Goal: Task Accomplishment & Management: Manage account settings

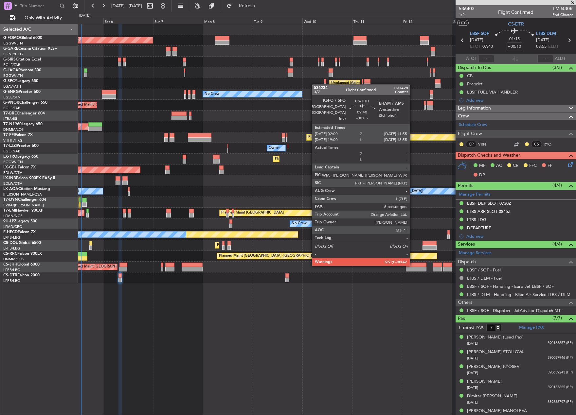
click at [412, 265] on div at bounding box center [416, 265] width 21 height 5
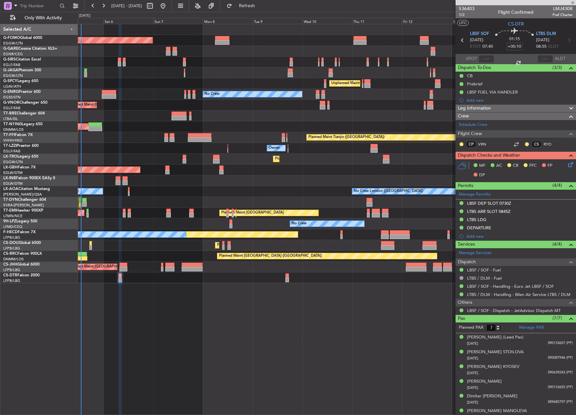
type input "-00:05"
type input "6"
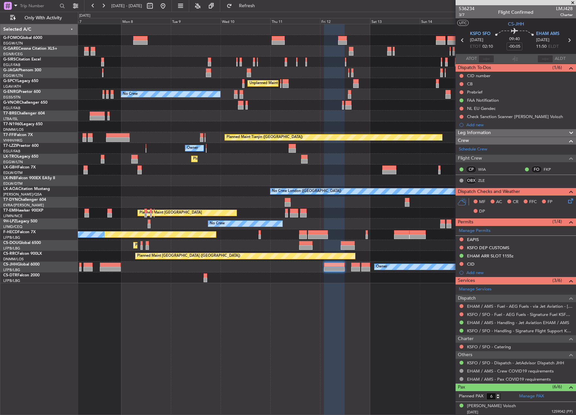
click at [341, 309] on div at bounding box center [334, 219] width 21 height 391
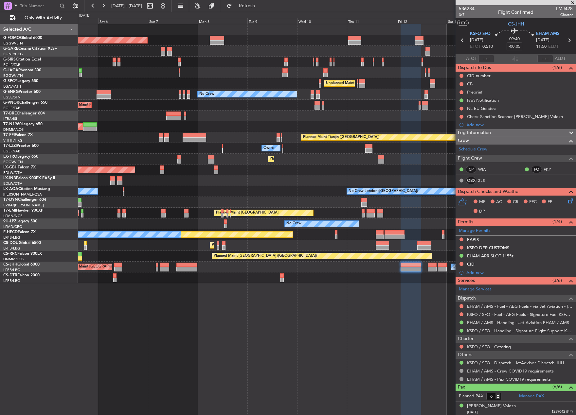
click at [259, 268] on div "Planned Maint [GEOGRAPHIC_DATA] ([GEOGRAPHIC_DATA]) Planned Maint [GEOGRAPHIC_D…" at bounding box center [327, 219] width 498 height 391
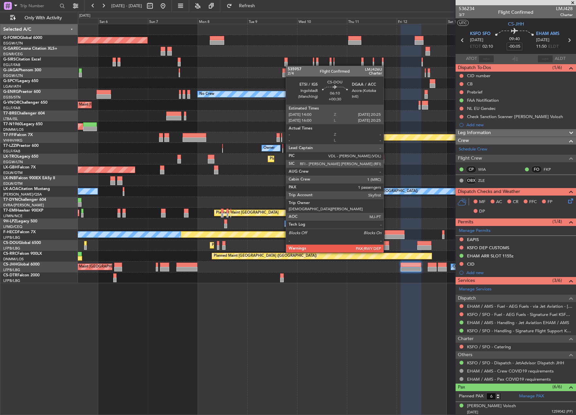
click at [386, 246] on div at bounding box center [381, 247] width 13 height 5
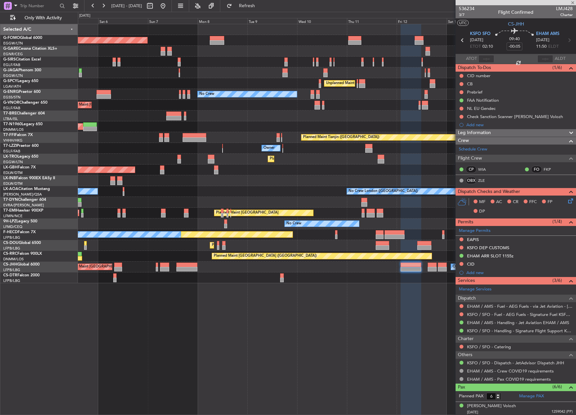
type input "+00:30"
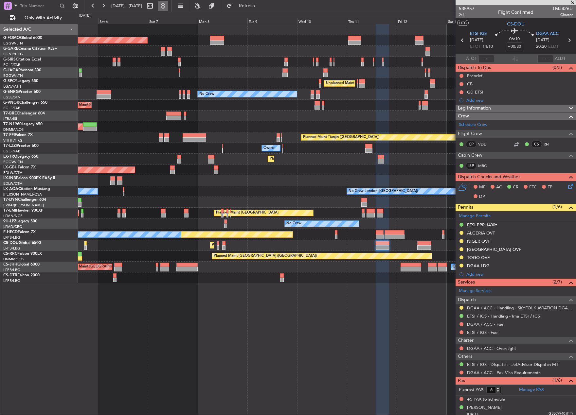
click at [168, 4] on button at bounding box center [163, 6] width 10 height 10
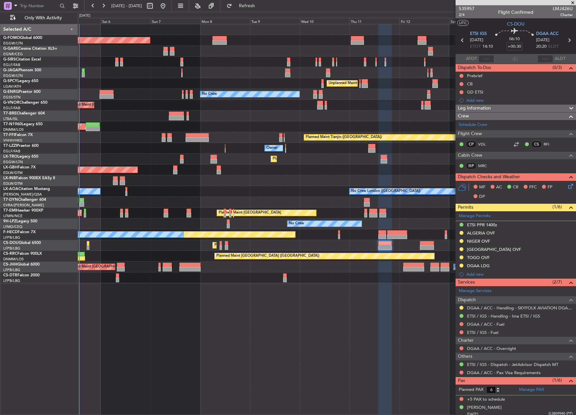
click at [74, 276] on div "Planned Maint London (Luton) Planned Maint London (Farnborough) Unplanned Maint…" at bounding box center [288, 213] width 576 height 403
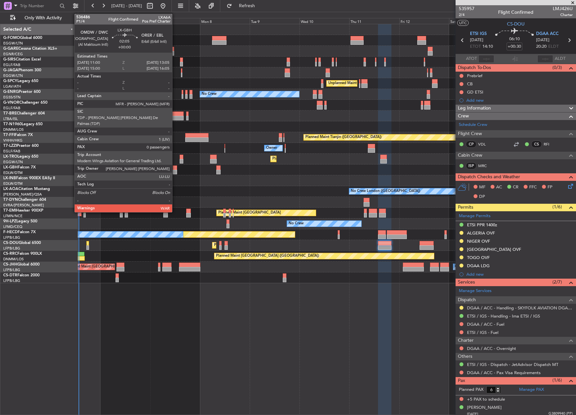
click at [175, 167] on div at bounding box center [175, 167] width 5 height 5
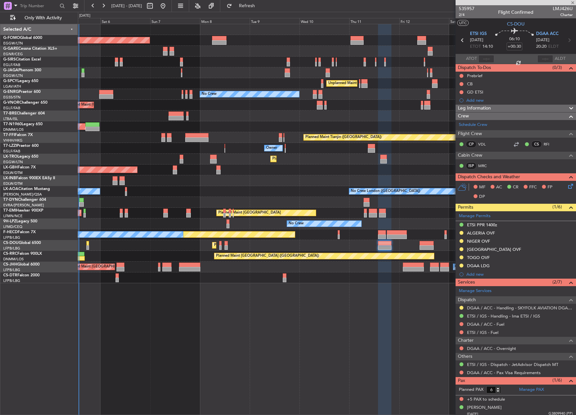
type input "0"
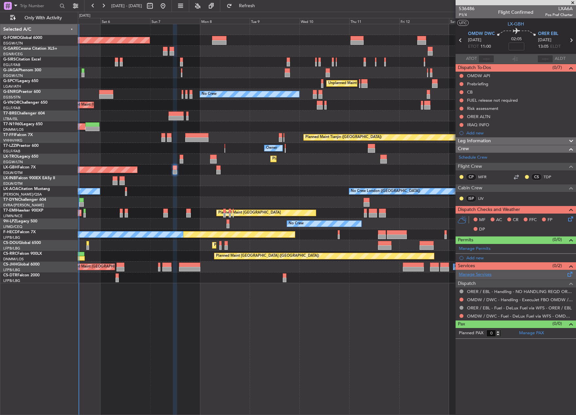
click at [469, 273] on link "Manage Services" at bounding box center [475, 274] width 33 height 7
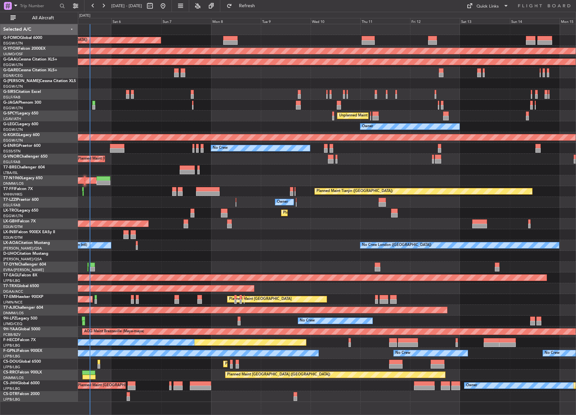
click at [42, 269] on div "Planned Maint [GEOGRAPHIC_DATA] ([GEOGRAPHIC_DATA]) AOG Maint Ostafyevo Planned…" at bounding box center [288, 213] width 576 height 403
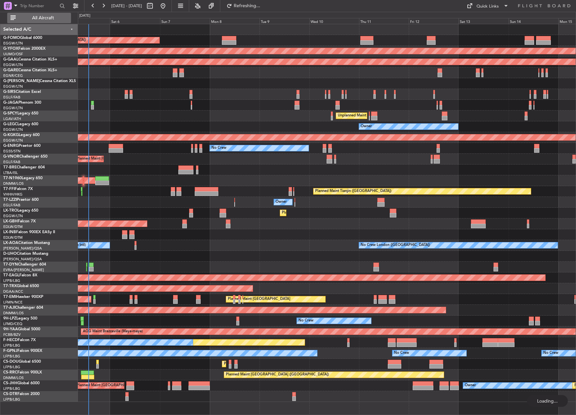
click at [58, 16] on span "All Aircraft" at bounding box center [43, 18] width 52 height 5
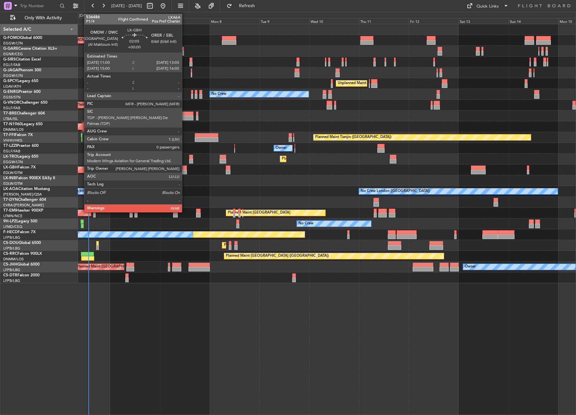
click at [185, 168] on div at bounding box center [184, 167] width 5 height 5
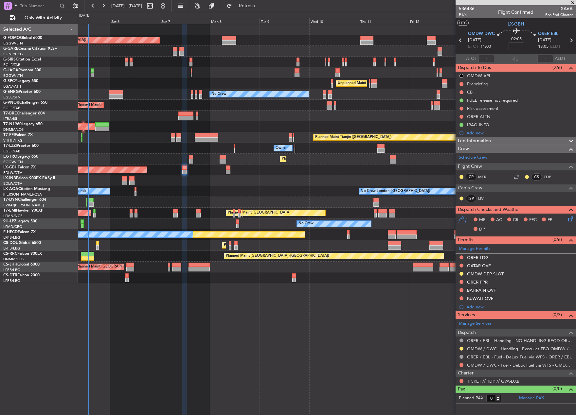
click at [459, 381] on button at bounding box center [461, 381] width 4 height 4
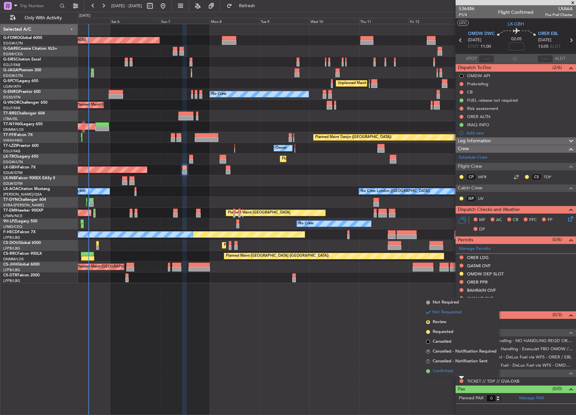
click at [438, 373] on span "Confirmed" at bounding box center [442, 371] width 20 height 7
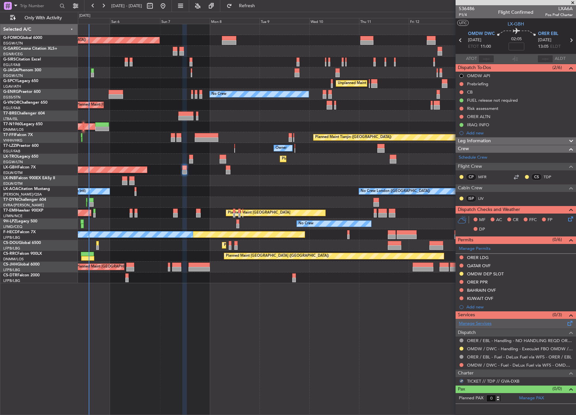
click at [474, 322] on link "Manage Services" at bounding box center [475, 324] width 33 height 7
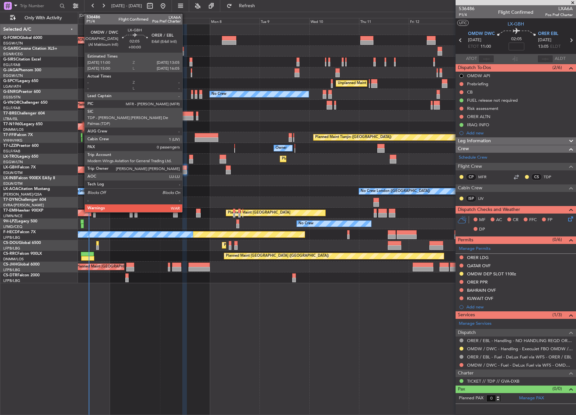
click at [185, 172] on div at bounding box center [184, 172] width 5 height 5
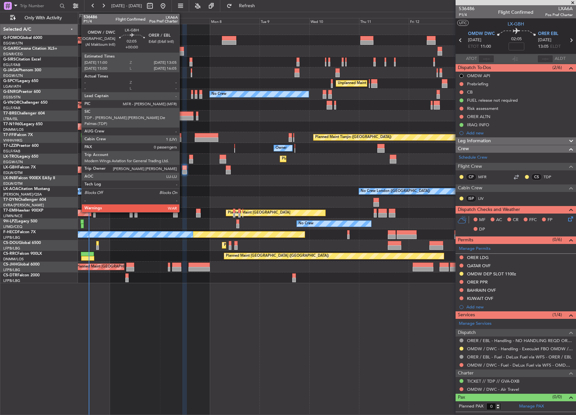
click at [182, 169] on div "Planned Maint [GEOGRAPHIC_DATA] ([GEOGRAPHIC_DATA] Intl) Planned Maint Nurnberg" at bounding box center [326, 170] width 497 height 11
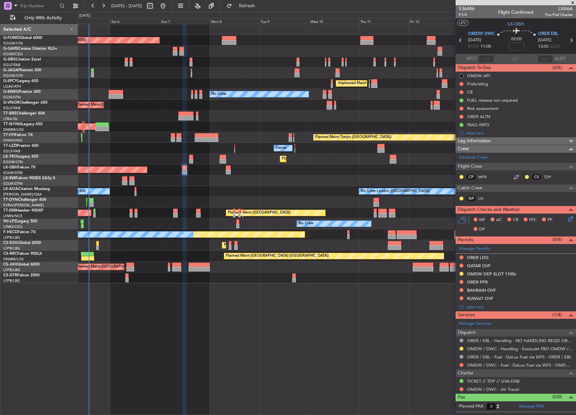
click at [182, 168] on div "Planned Maint [GEOGRAPHIC_DATA] ([GEOGRAPHIC_DATA] Intl) Planned Maint Nurnberg" at bounding box center [326, 170] width 497 height 11
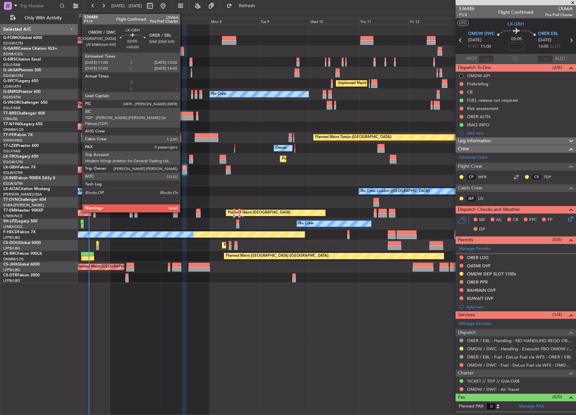
click at [183, 168] on div at bounding box center [184, 167] width 5 height 5
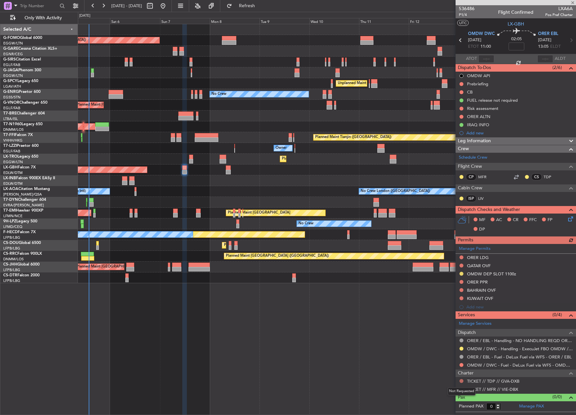
click at [461, 379] on button at bounding box center [461, 381] width 4 height 4
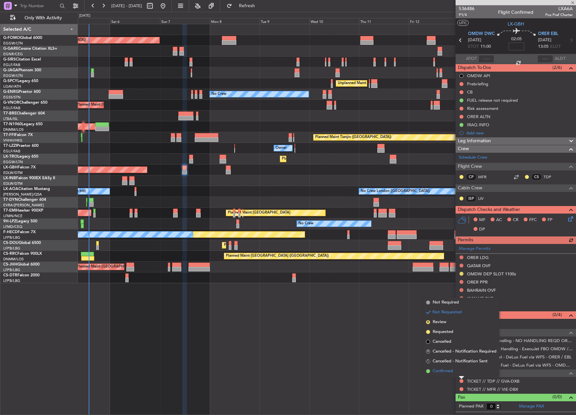
click at [446, 373] on span "Confirmed" at bounding box center [442, 371] width 20 height 7
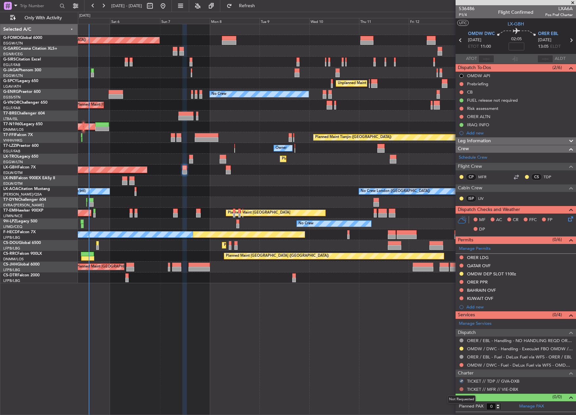
click at [461, 389] on button at bounding box center [461, 389] width 4 height 4
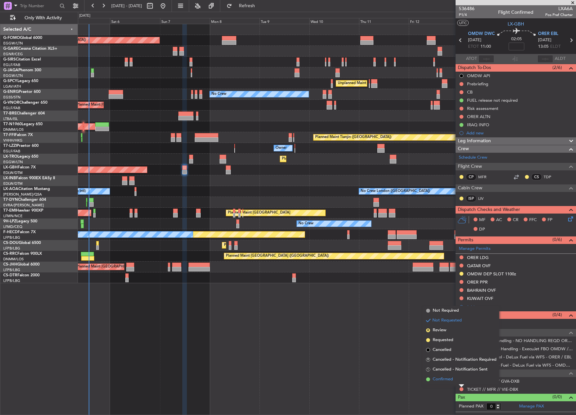
click at [449, 379] on span "Confirmed" at bounding box center [442, 379] width 20 height 7
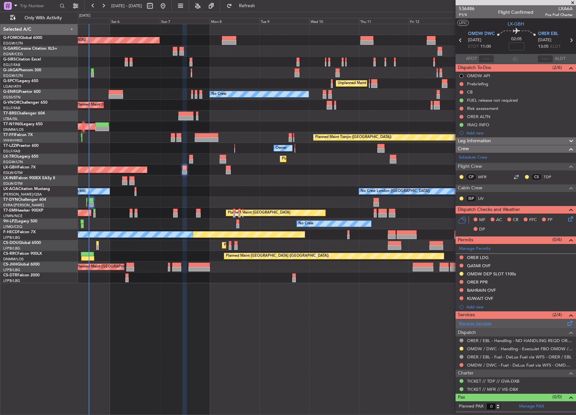
click at [470, 323] on link "Manage Services" at bounding box center [475, 324] width 33 height 7
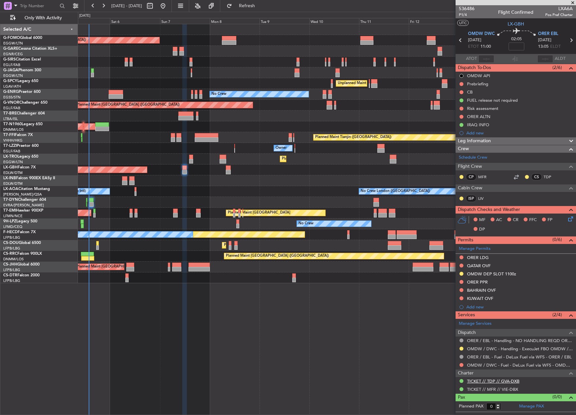
click at [480, 381] on link "TICKET // TDP // GVA-DXB" at bounding box center [493, 381] width 52 height 6
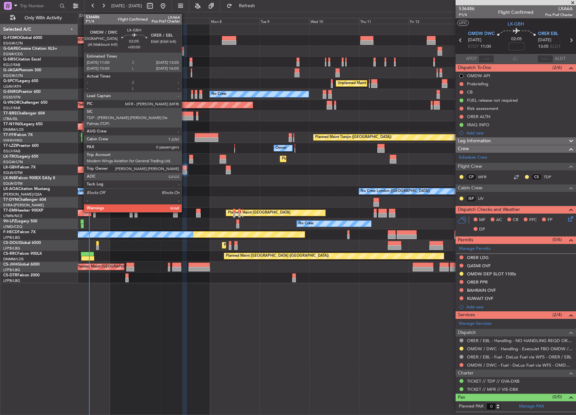
click at [184, 170] on div at bounding box center [184, 172] width 5 height 5
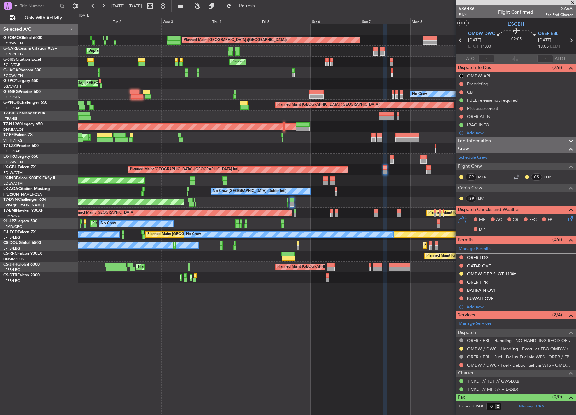
click at [348, 179] on div "Planned Maint [GEOGRAPHIC_DATA] ([GEOGRAPHIC_DATA]) Unplanned Maint [PERSON_NAM…" at bounding box center [326, 153] width 497 height 259
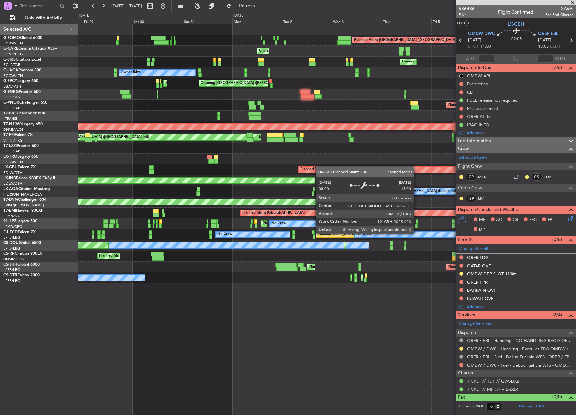
click at [331, 166] on div "Planned Maint [GEOGRAPHIC_DATA] ([GEOGRAPHIC_DATA]) Unplanned Maint [PERSON_NAM…" at bounding box center [326, 153] width 497 height 259
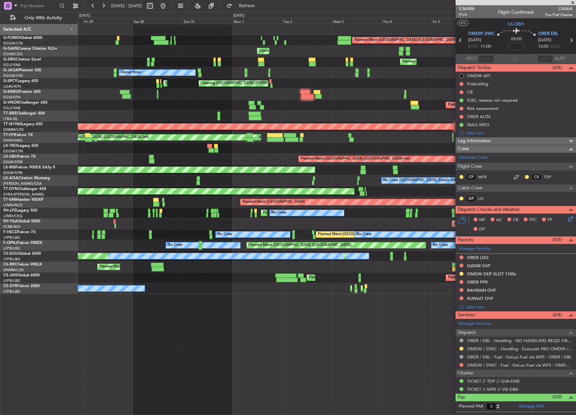
click at [210, 159] on div "Planned Maint [GEOGRAPHIC_DATA] ([GEOGRAPHIC_DATA] Intl) [GEOGRAPHIC_DATA] ([GE…" at bounding box center [326, 159] width 497 height 11
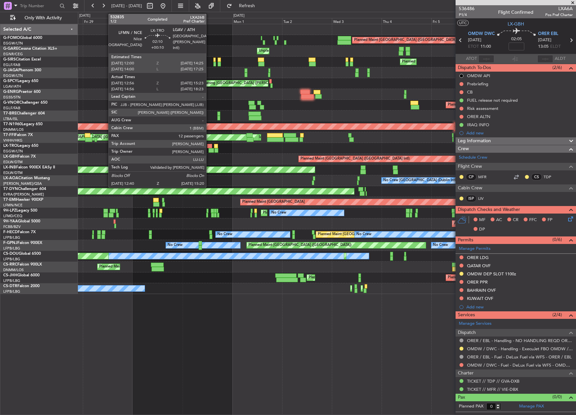
click at [209, 148] on div at bounding box center [211, 150] width 6 height 5
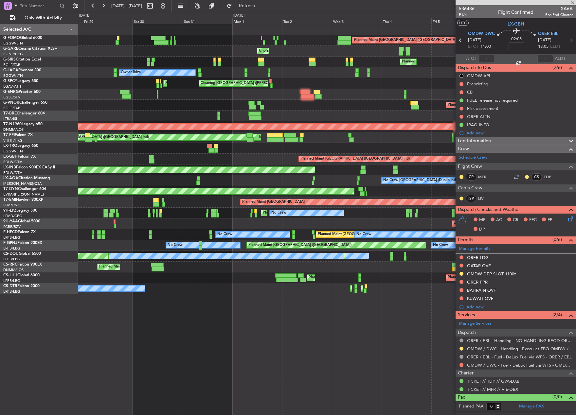
type input "+00:10"
type input "12:56"
type input "15:08"
type input "12"
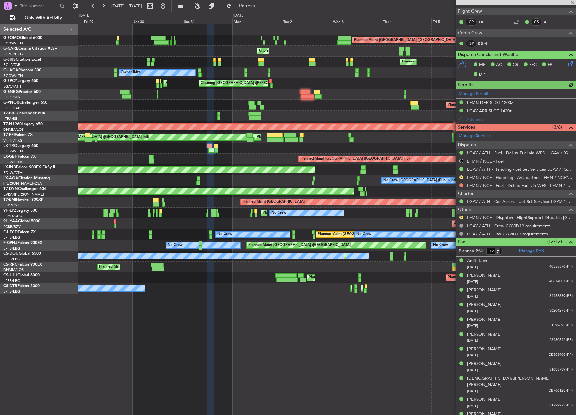
scroll to position [140, 0]
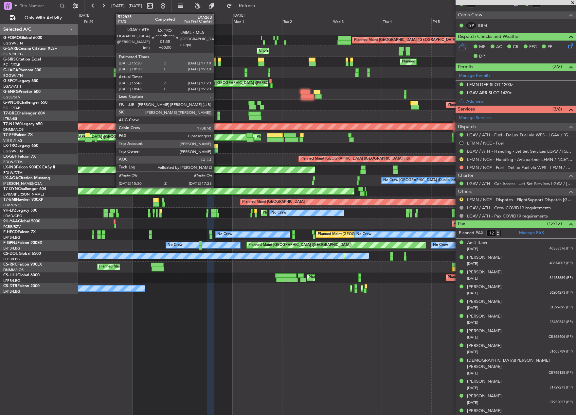
click at [217, 147] on div at bounding box center [216, 146] width 4 height 5
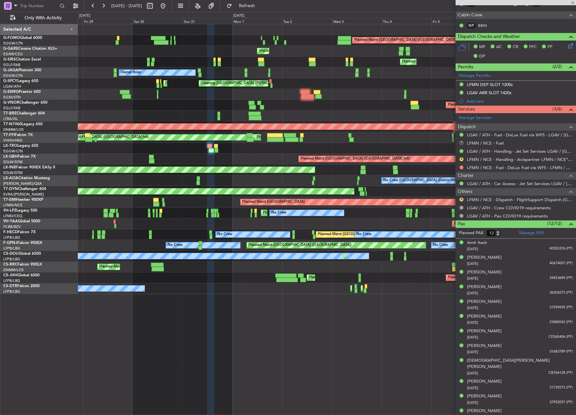
type input "15:48"
type input "17:08"
type input "0"
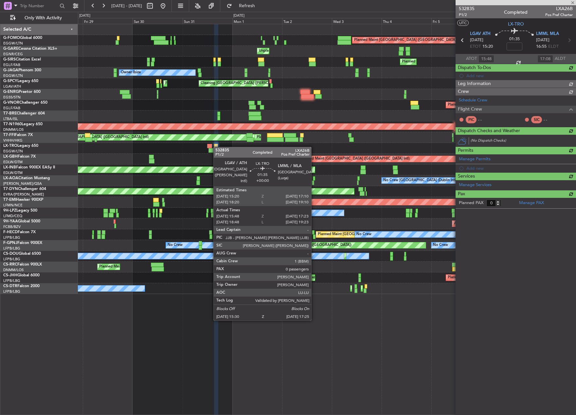
scroll to position [0, 0]
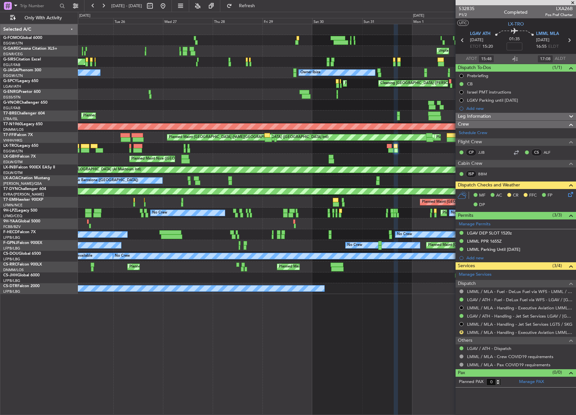
click at [305, 164] on div "Planned Maint [GEOGRAPHIC_DATA] ([GEOGRAPHIC_DATA]) Unplanned Maint [PERSON_NAM…" at bounding box center [326, 159] width 497 height 270
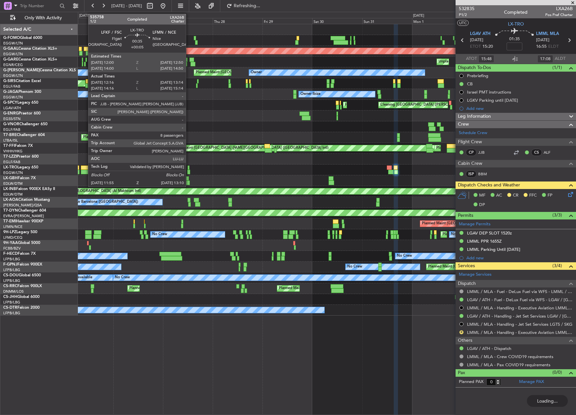
click at [189, 167] on div at bounding box center [188, 167] width 2 height 5
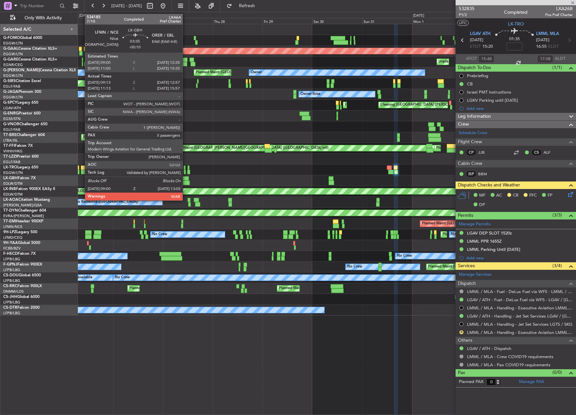
click at [185, 182] on div at bounding box center [185, 183] width 9 height 5
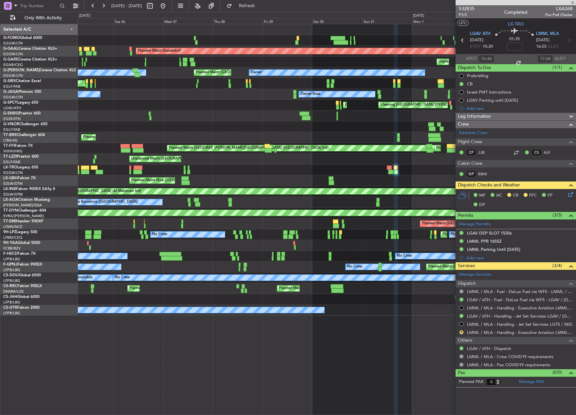
type input "-00:10"
type input "09:13"
type input "12:57"
type input "5"
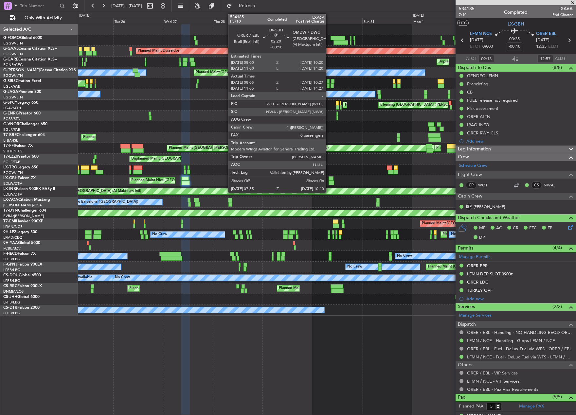
click at [329, 182] on div at bounding box center [331, 183] width 6 height 5
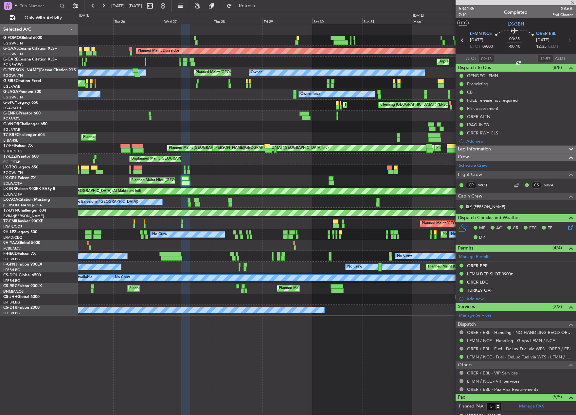
type input "+00:10"
type input "08:05"
type input "10:27"
type input "0"
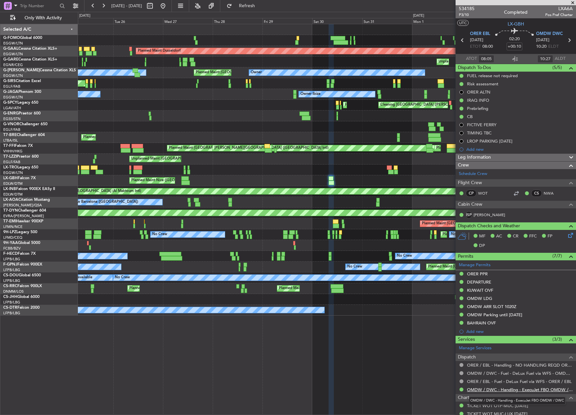
scroll to position [21, 0]
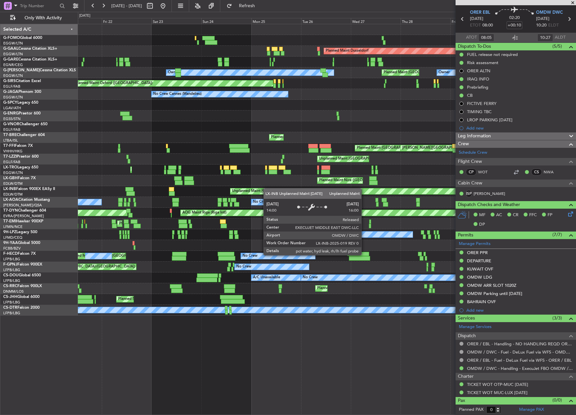
click at [317, 189] on div "Planned Maint Dusseldorf Unplanned Maint [PERSON_NAME] Unplanned Maint [PERSON_…" at bounding box center [326, 169] width 497 height 291
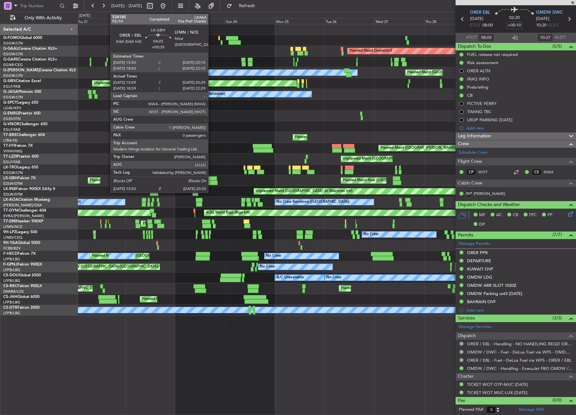
click at [211, 186] on div "Unplanned Maint [GEOGRAPHIC_DATA] (Al Maktoum Intl) Planned Maint Geneva ([GEOG…" at bounding box center [326, 191] width 497 height 11
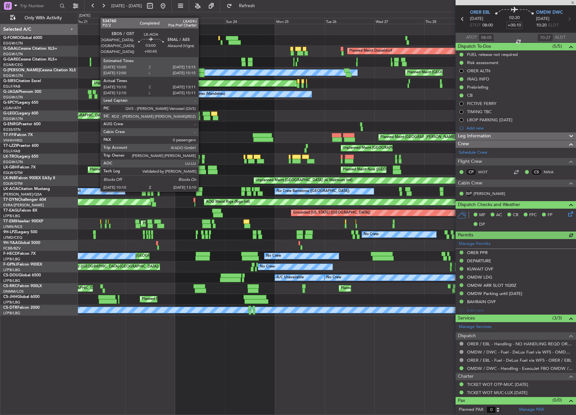
click at [201, 190] on div at bounding box center [199, 189] width 7 height 5
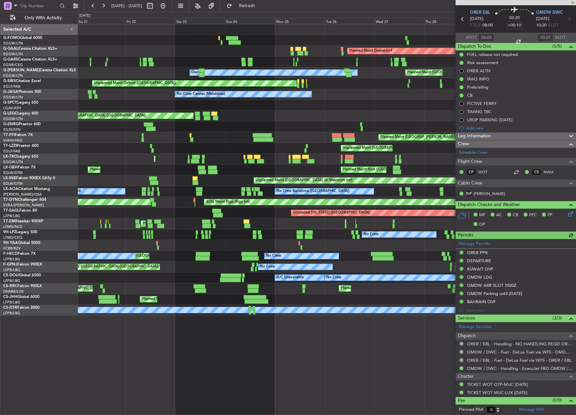
type input "+00:45"
type input "10:20"
type input "13:06"
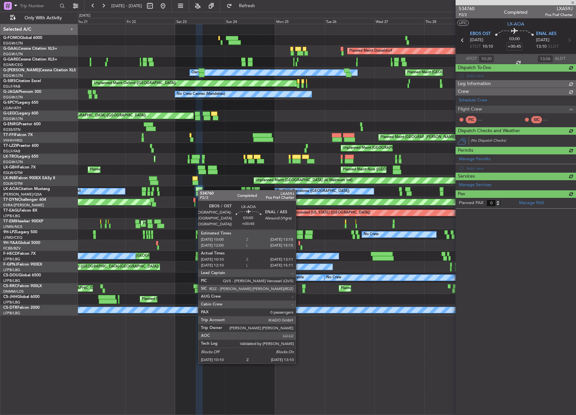
scroll to position [0, 0]
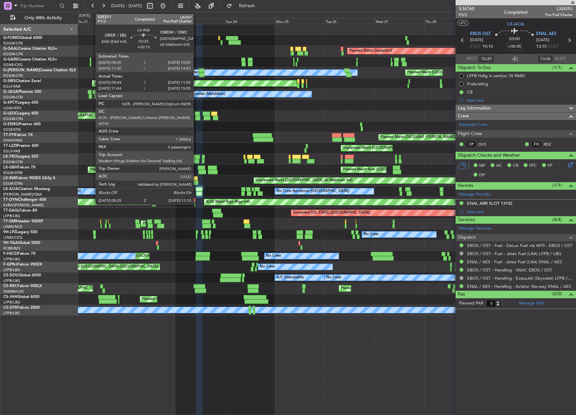
click at [196, 179] on div at bounding box center [194, 178] width 5 height 5
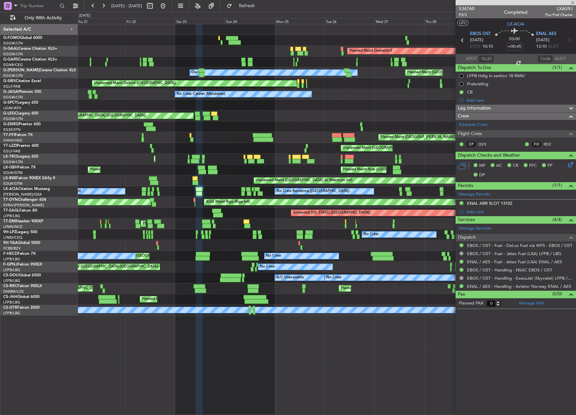
type input "+00:15"
type input "08:44"
type input "11:05"
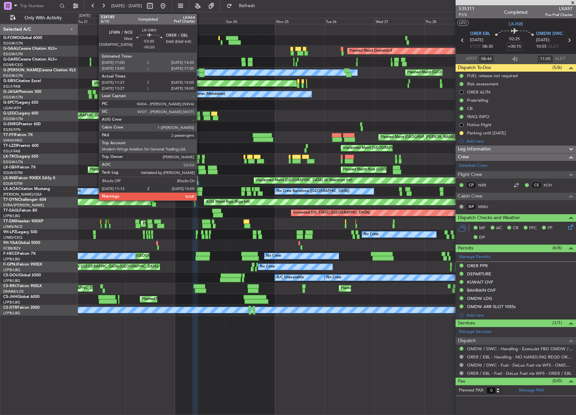
click at [199, 173] on div at bounding box center [202, 172] width 8 height 5
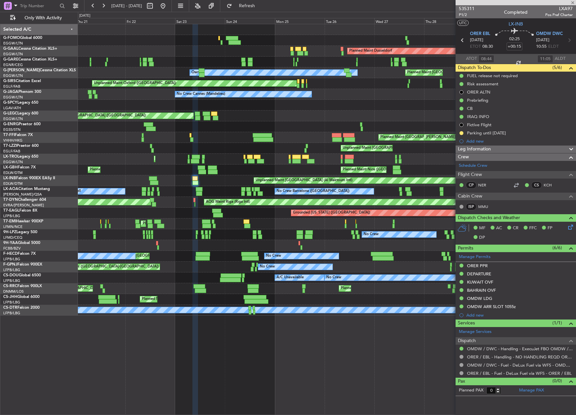
type input "-00:20"
type input "11:27"
type input "15:00"
type input "2"
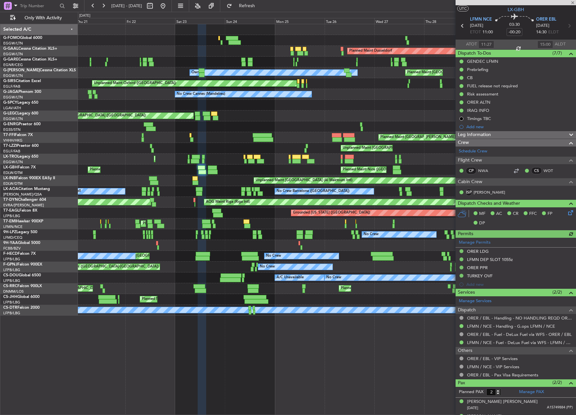
scroll to position [26, 0]
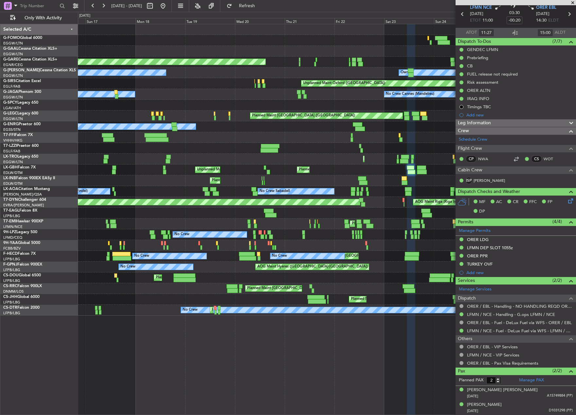
click at [366, 178] on div "Planned Maint Windsor Locks ([PERSON_NAME] Intl) Planned [GEOGRAPHIC_DATA] Plan…" at bounding box center [326, 169] width 497 height 291
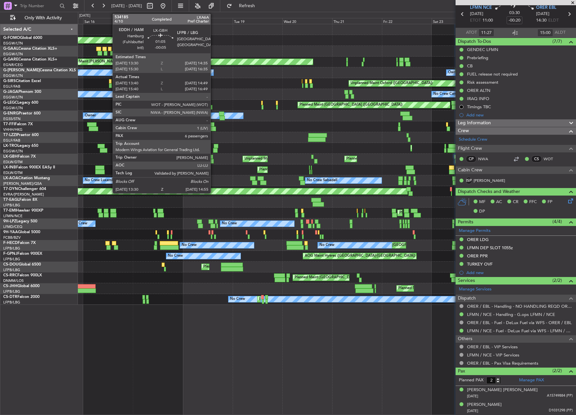
click at [213, 161] on div at bounding box center [211, 161] width 3 height 5
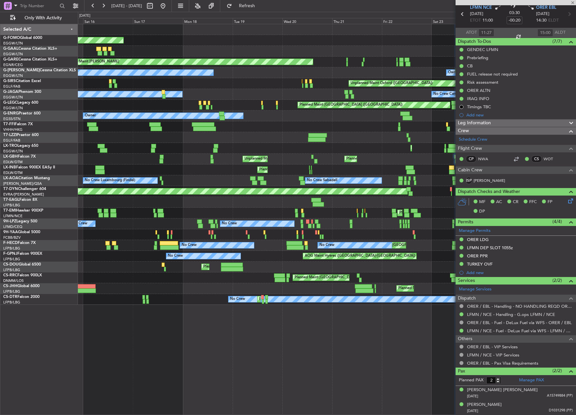
type input "-00:05"
type input "13:40"
type input "14:49"
type input "6"
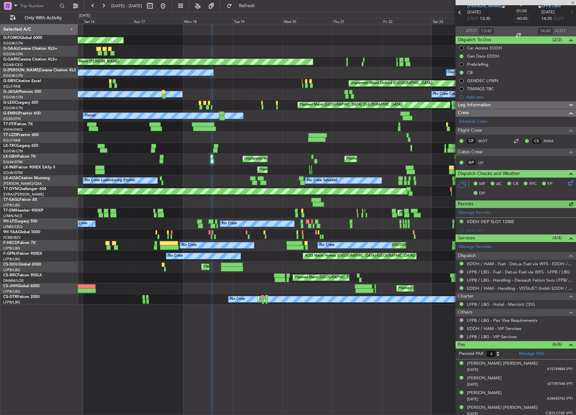
scroll to position [60, 0]
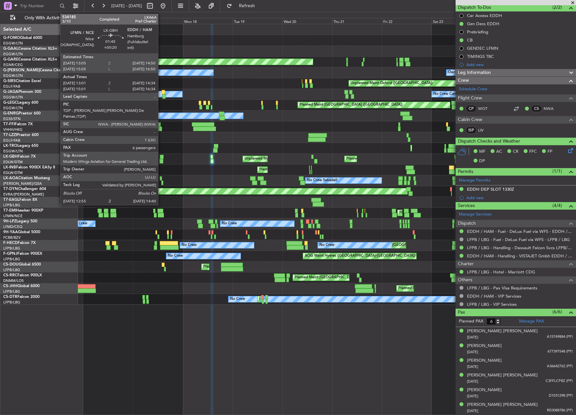
click at [161, 160] on div at bounding box center [161, 161] width 4 height 5
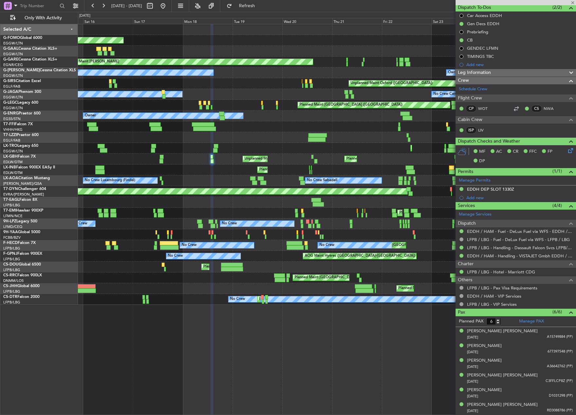
type input "+00:20"
type input "13:01"
type input "14:34"
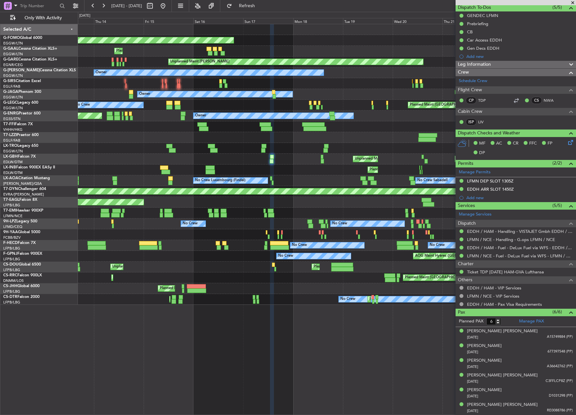
click at [219, 161] on div "Unplanned Maint [GEOGRAPHIC_DATA] ([GEOGRAPHIC_DATA]) [GEOGRAPHIC_DATA] ([GEOGR…" at bounding box center [326, 159] width 497 height 11
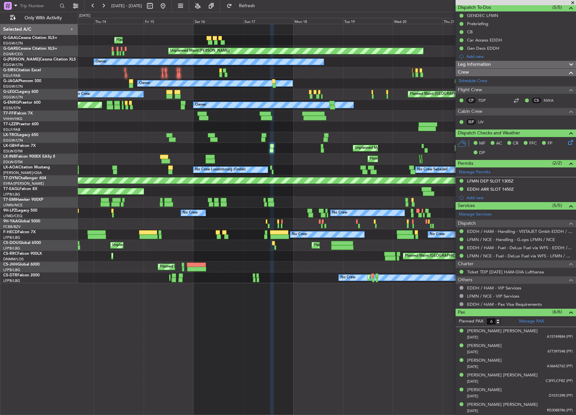
click at [0, 196] on html "[DATE] - [DATE] Refresh Quick Links Only With Activity Planned Maint Unplanned …" at bounding box center [288, 207] width 576 height 415
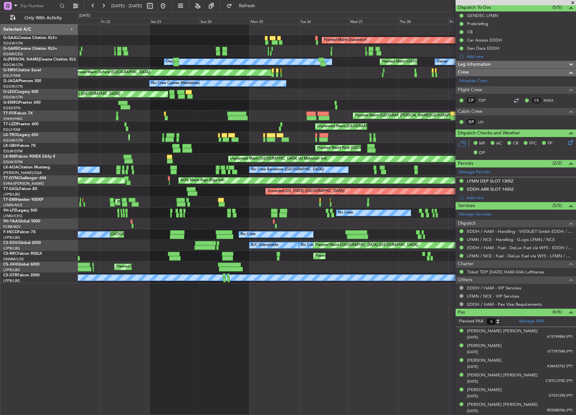
click at [166, 193] on div "Planned Maint Dusseldorf Unplanned Maint [PERSON_NAME] Unplanned Maint [PERSON_…" at bounding box center [326, 153] width 497 height 259
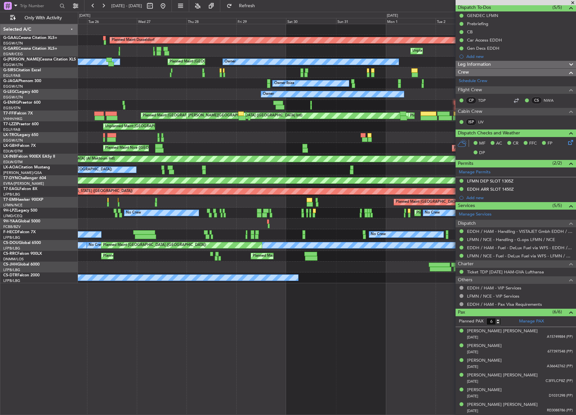
click at [175, 192] on div "Grounded [US_STATE] ([GEOGRAPHIC_DATA])" at bounding box center [326, 191] width 497 height 11
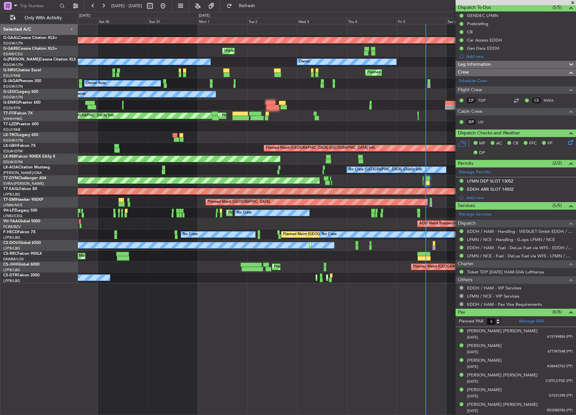
click at [167, 188] on div "Planned Maint Dusseldorf Unplanned Maint [PERSON_NAME] Owner Owner Planned Main…" at bounding box center [326, 153] width 497 height 259
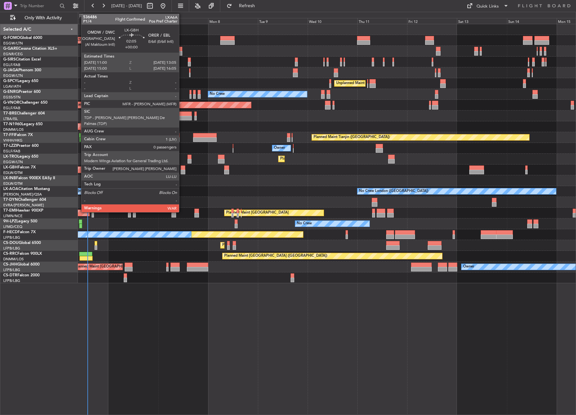
click at [182, 171] on div at bounding box center [183, 172] width 5 height 5
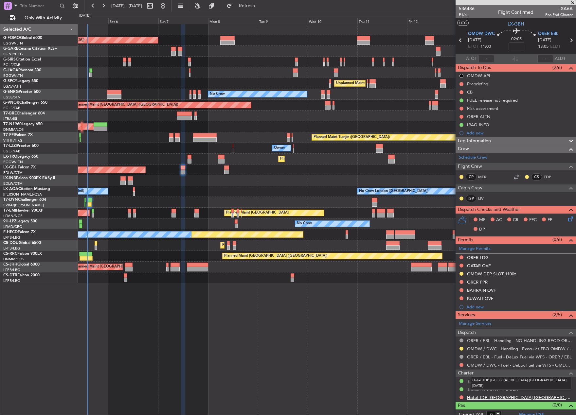
click at [487, 398] on link "Hotel TDP [GEOGRAPHIC_DATA] [GEOGRAPHIC_DATA] [DATE]" at bounding box center [520, 398] width 106 height 6
click at [494, 399] on link "Hotel TDP [GEOGRAPHIC_DATA] [GEOGRAPHIC_DATA] [DATE]" at bounding box center [520, 398] width 106 height 6
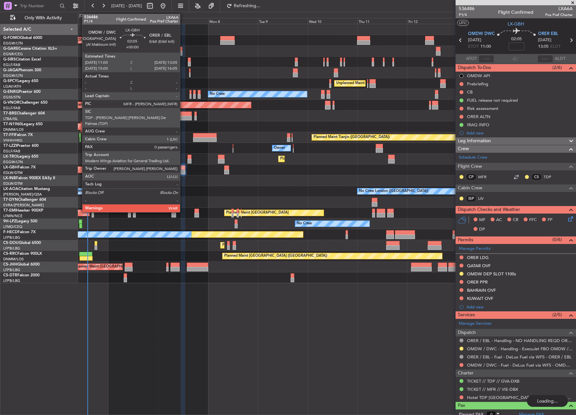
click at [183, 166] on div at bounding box center [183, 167] width 5 height 5
type input "+00:10"
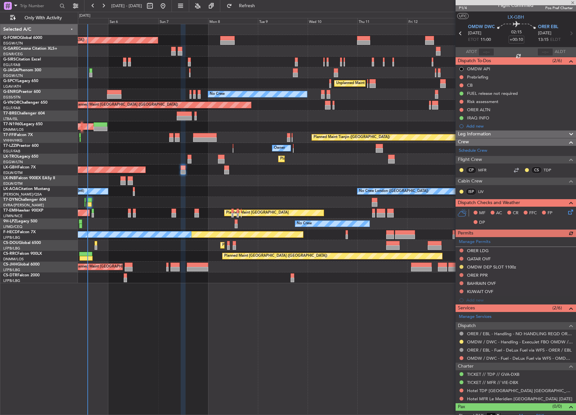
scroll to position [13, 0]
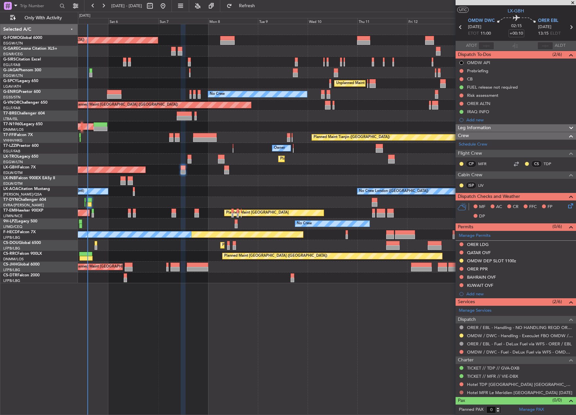
click at [460, 392] on button at bounding box center [461, 392] width 4 height 4
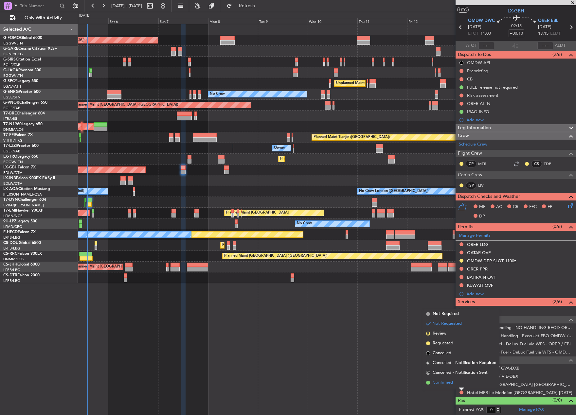
click at [442, 383] on span "Confirmed" at bounding box center [442, 382] width 20 height 7
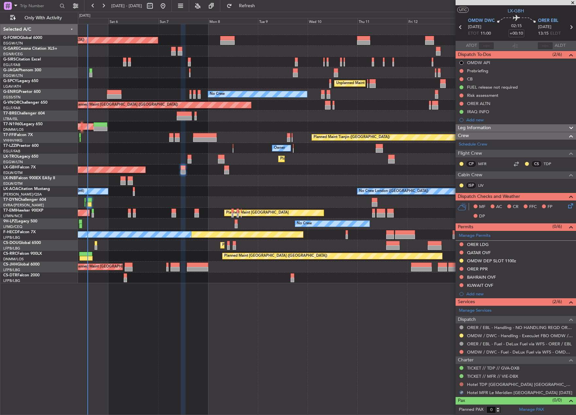
click at [461, 384] on button at bounding box center [461, 384] width 4 height 4
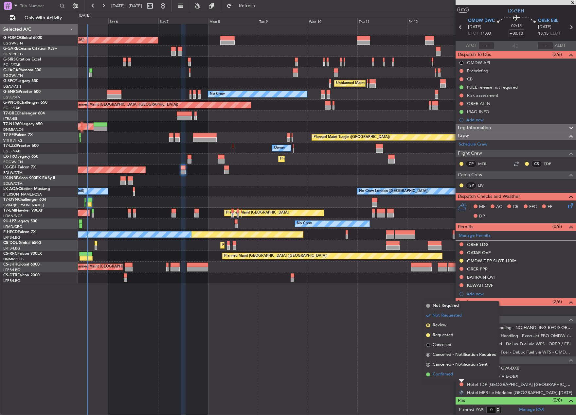
click at [447, 375] on span "Confirmed" at bounding box center [442, 374] width 20 height 7
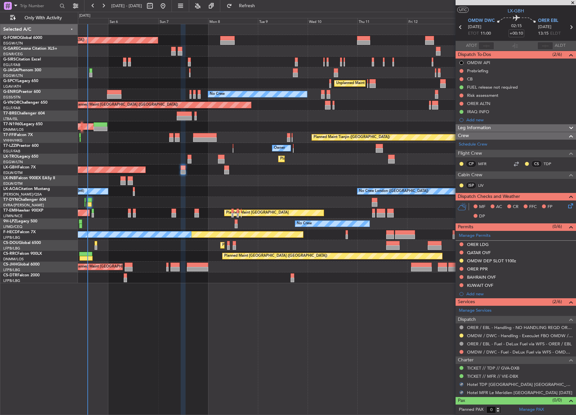
click at [408, 378] on div "Planned Maint [GEOGRAPHIC_DATA] ([GEOGRAPHIC_DATA]) Planned Maint [GEOGRAPHIC_D…" at bounding box center [327, 219] width 498 height 391
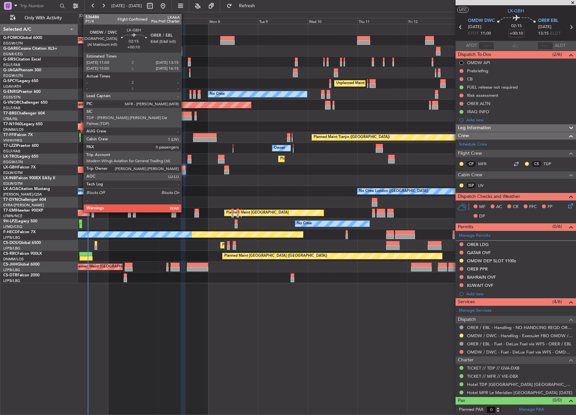
click at [184, 169] on div at bounding box center [183, 167] width 5 height 5
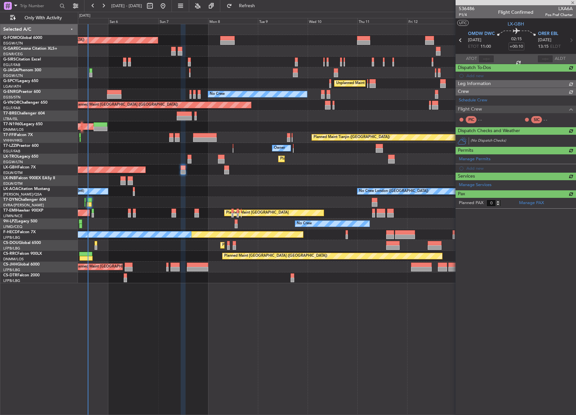
scroll to position [0, 0]
